Goal: Information Seeking & Learning: Learn about a topic

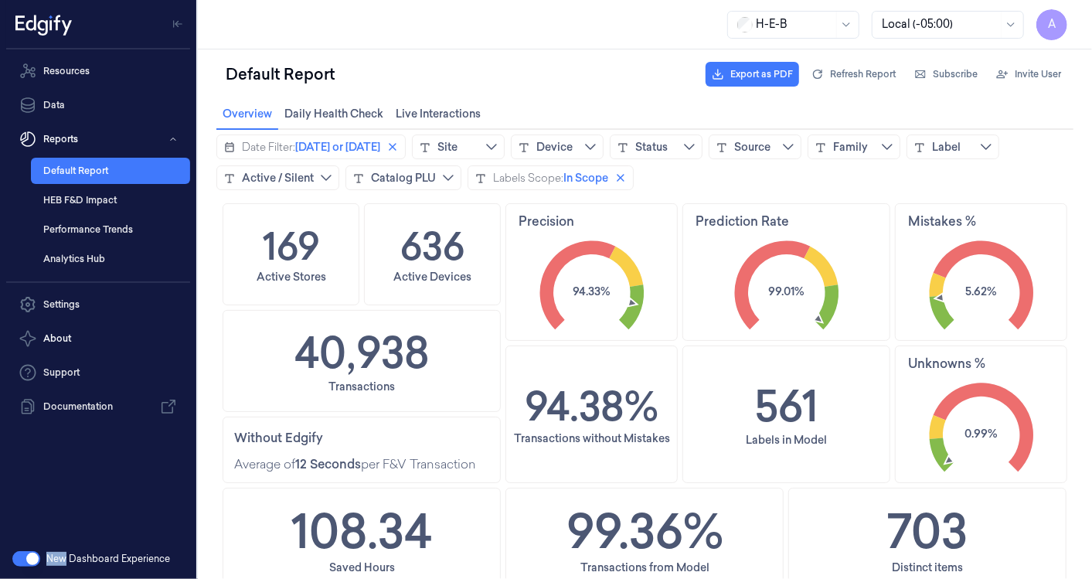
click at [95, 251] on link "Analytics Hub" at bounding box center [110, 259] width 159 height 26
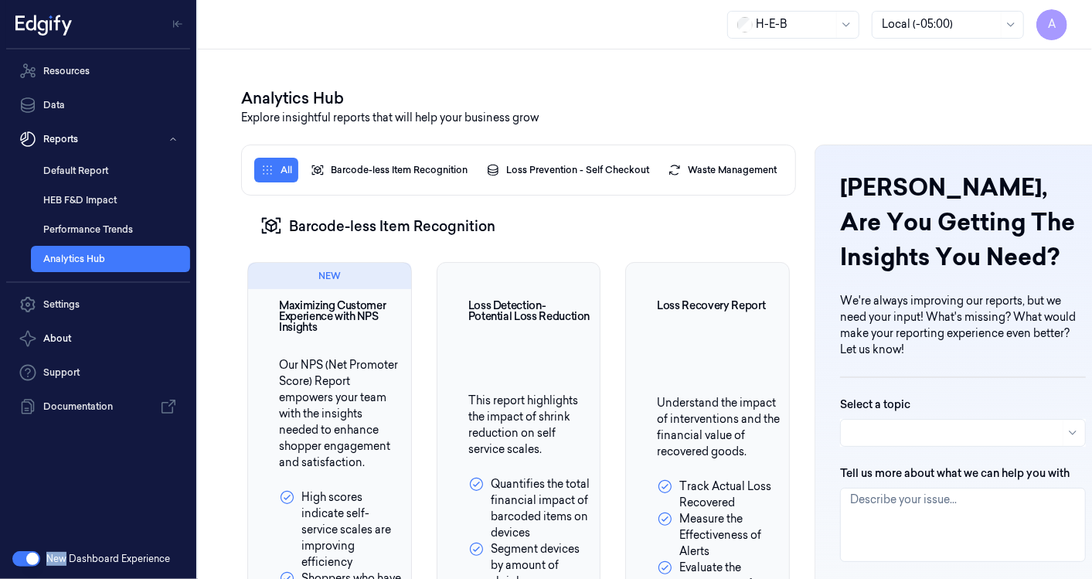
click at [92, 229] on link "Performance Trends" at bounding box center [110, 229] width 159 height 26
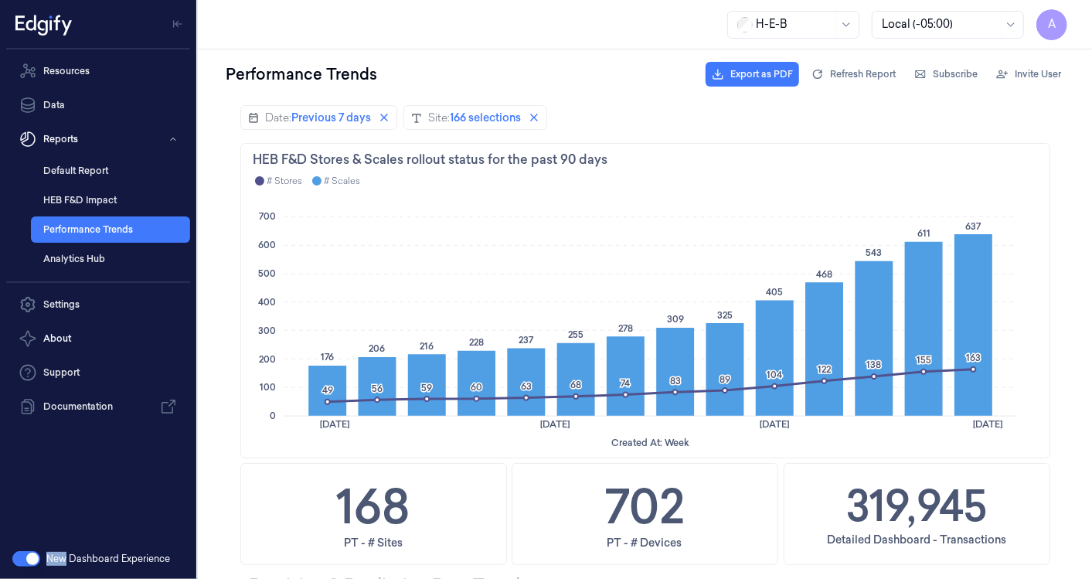
click at [76, 168] on link "Default Report" at bounding box center [110, 171] width 159 height 26
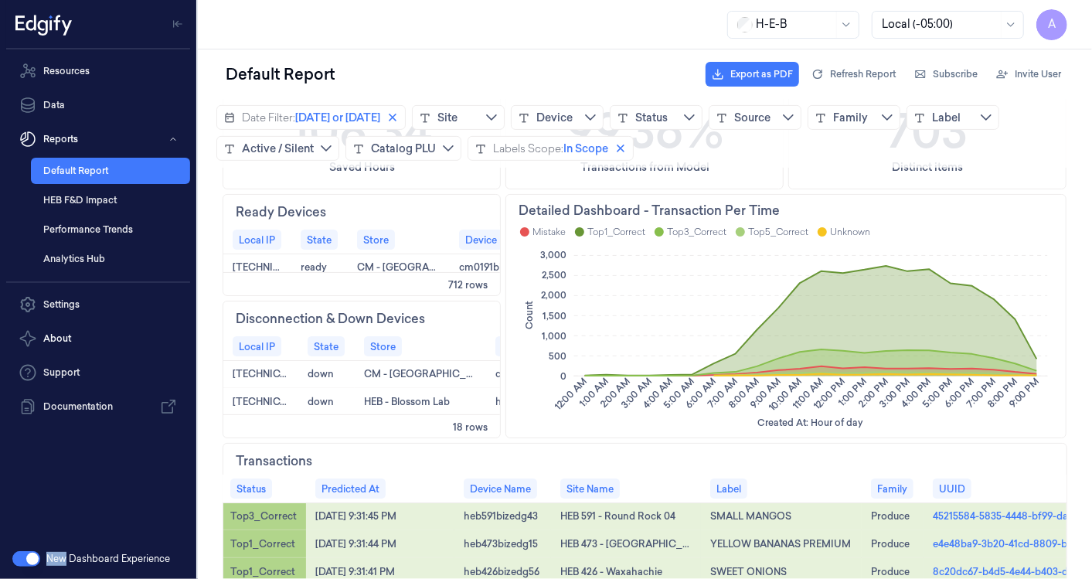
click at [97, 187] on link "HEB F&D Impact" at bounding box center [110, 200] width 159 height 26
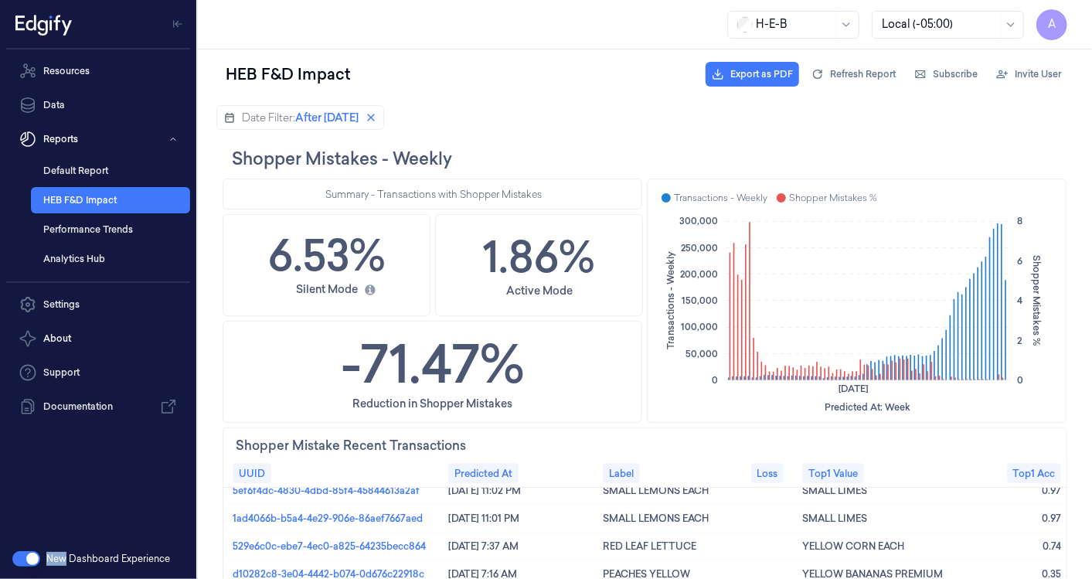
click at [110, 232] on link "Performance Trends" at bounding box center [110, 229] width 159 height 26
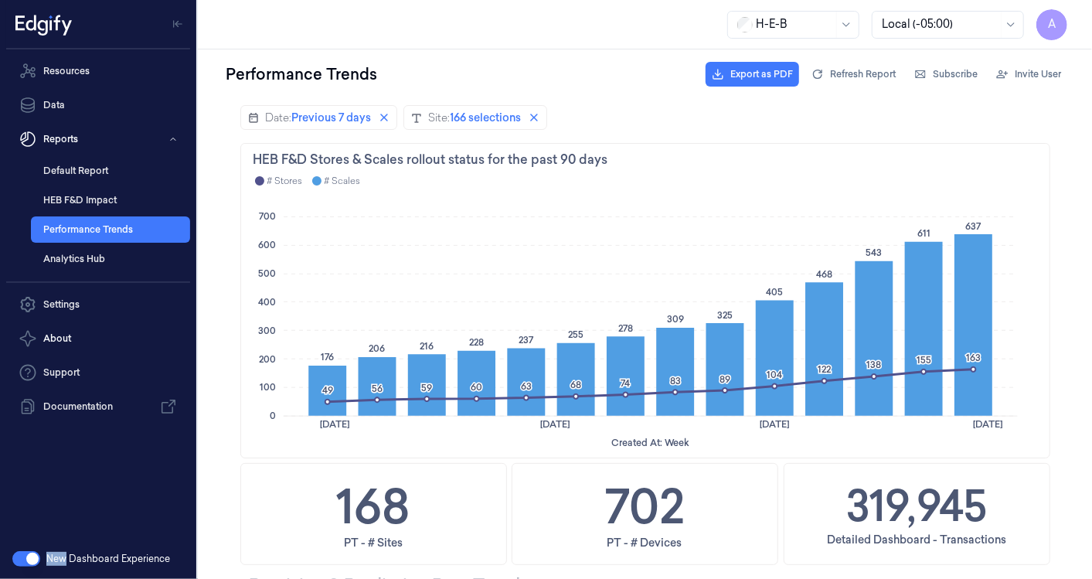
click at [180, 317] on link "Settings" at bounding box center [98, 304] width 184 height 31
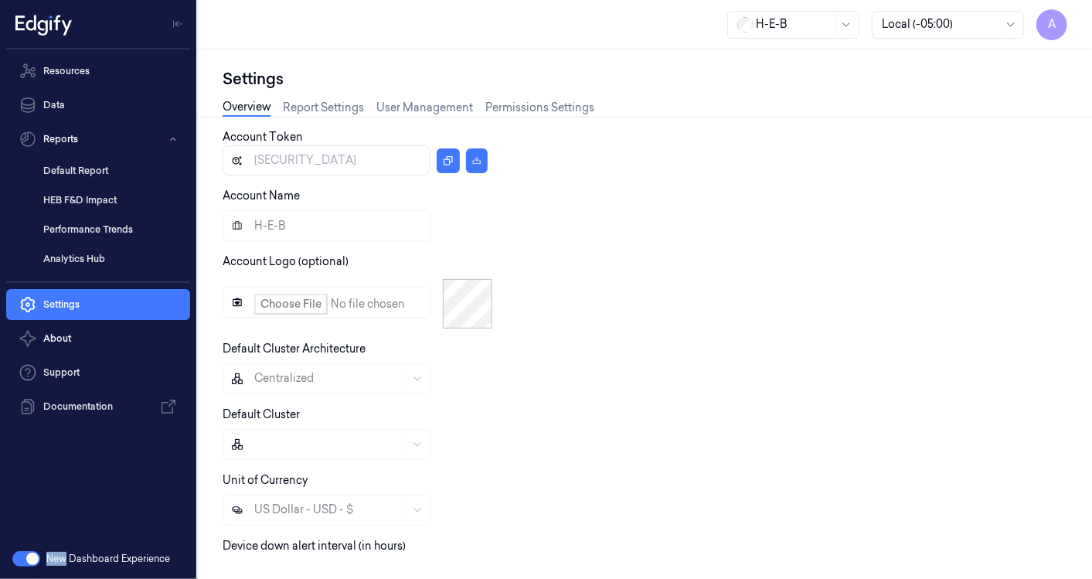
click at [90, 232] on link "Performance Trends" at bounding box center [110, 229] width 159 height 26
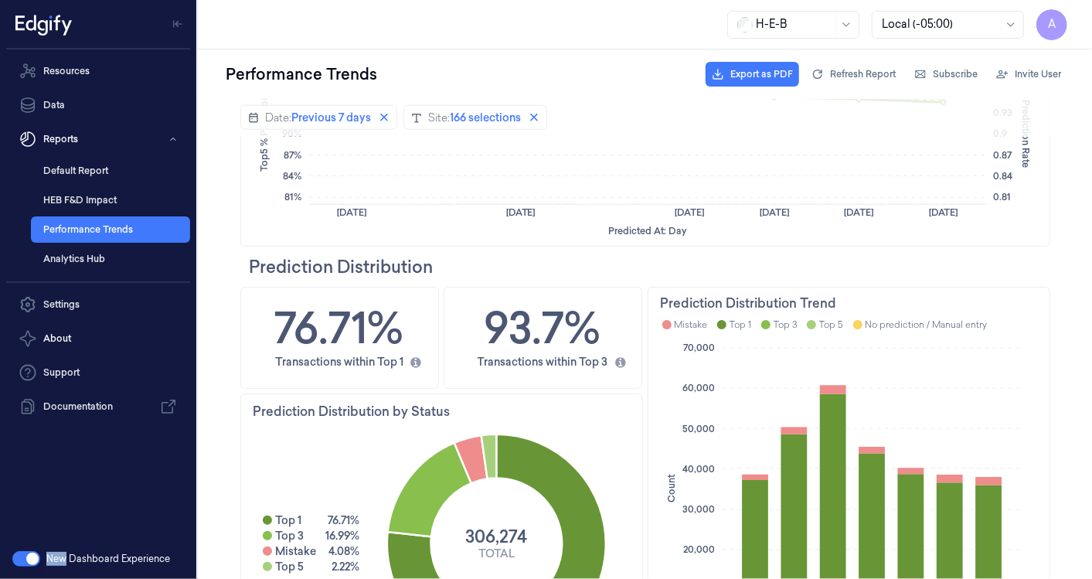
scroll to position [1234, 0]
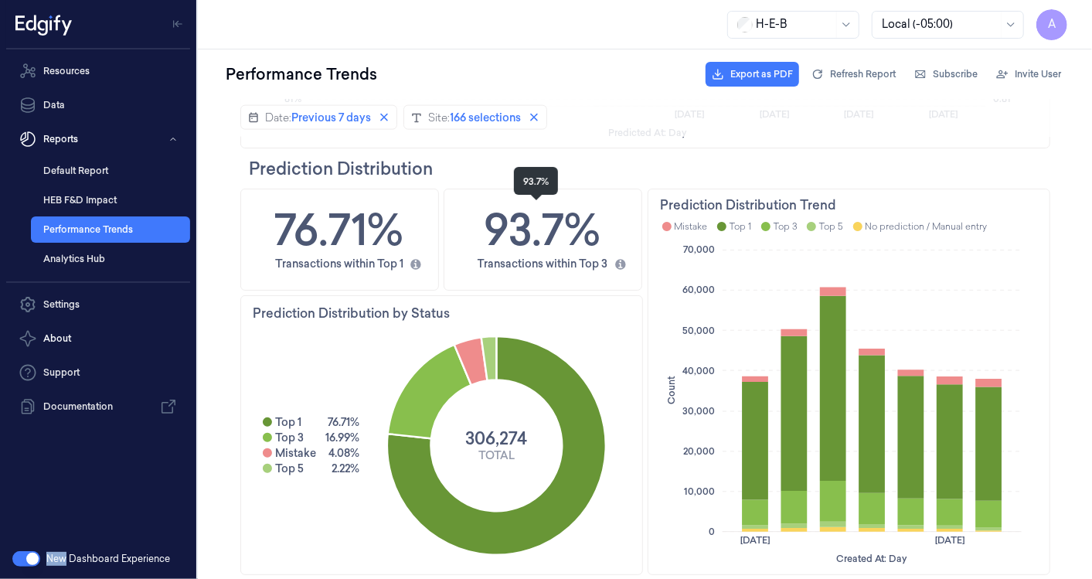
click at [9, 9] on div "A" at bounding box center [98, 24] width 184 height 49
